Goal: Find contact information: Find contact information

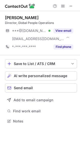
scroll to position [117, 80]
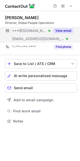
click at [68, 32] on button "View email" at bounding box center [64, 30] width 20 height 5
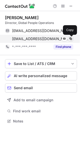
click at [72, 39] on span at bounding box center [71, 39] width 4 height 4
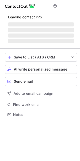
scroll to position [3, 3]
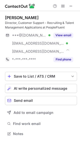
scroll to position [130, 80]
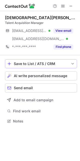
scroll to position [117, 80]
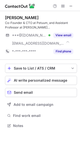
scroll to position [122, 80]
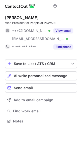
scroll to position [117, 80]
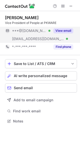
click at [65, 29] on button "View email" at bounding box center [64, 30] width 20 height 5
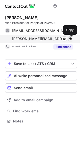
click at [73, 40] on span at bounding box center [71, 39] width 4 height 4
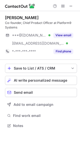
scroll to position [122, 80]
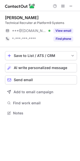
scroll to position [109, 80]
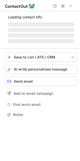
scroll to position [114, 80]
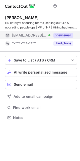
click at [69, 36] on button "View email" at bounding box center [64, 35] width 20 height 5
